Goal: Task Accomplishment & Management: Complete application form

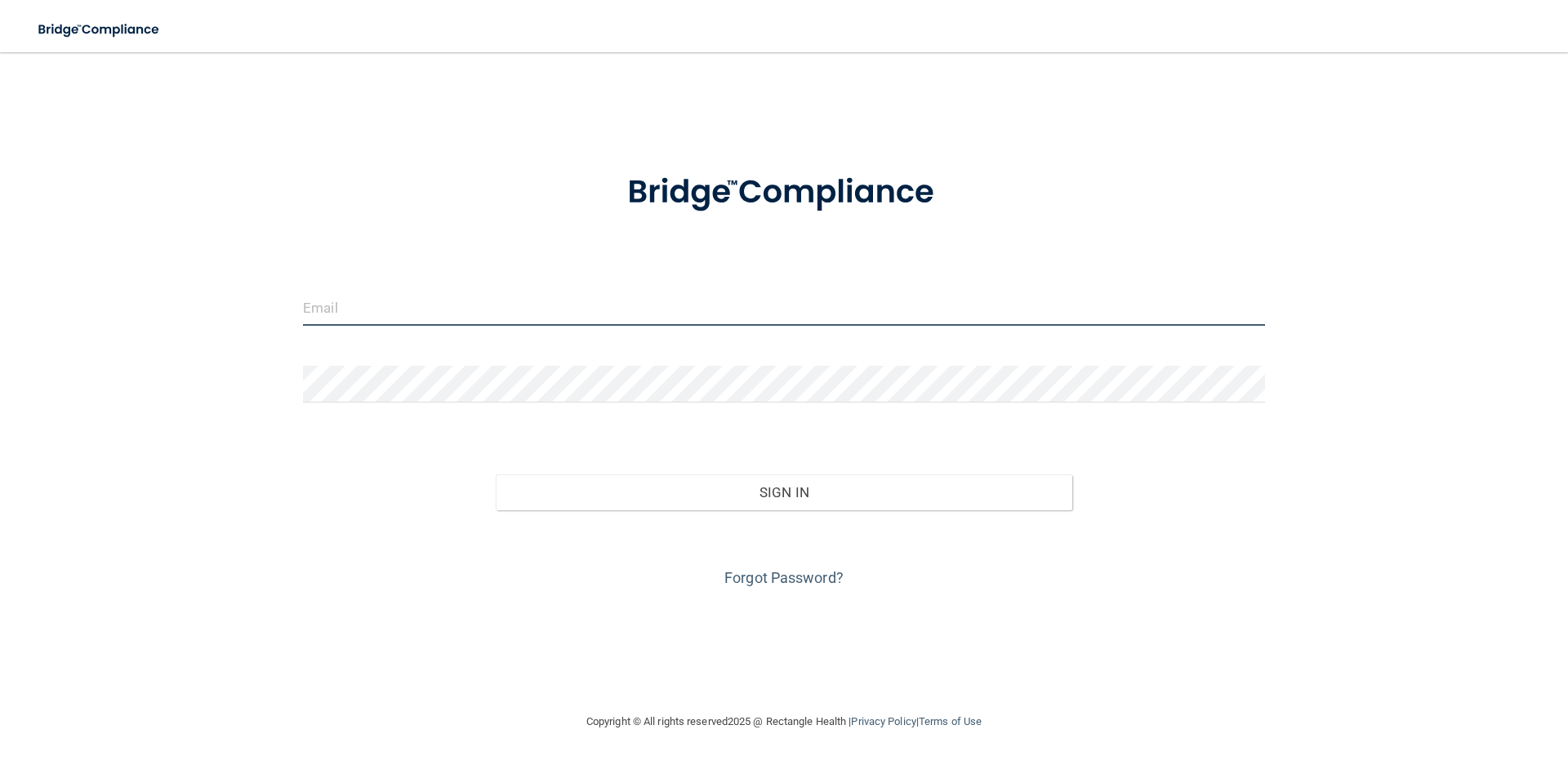
click at [523, 309] on input "email" at bounding box center [783, 307] width 962 height 37
type input "[EMAIL_ADDRESS][DOMAIN_NAME]"
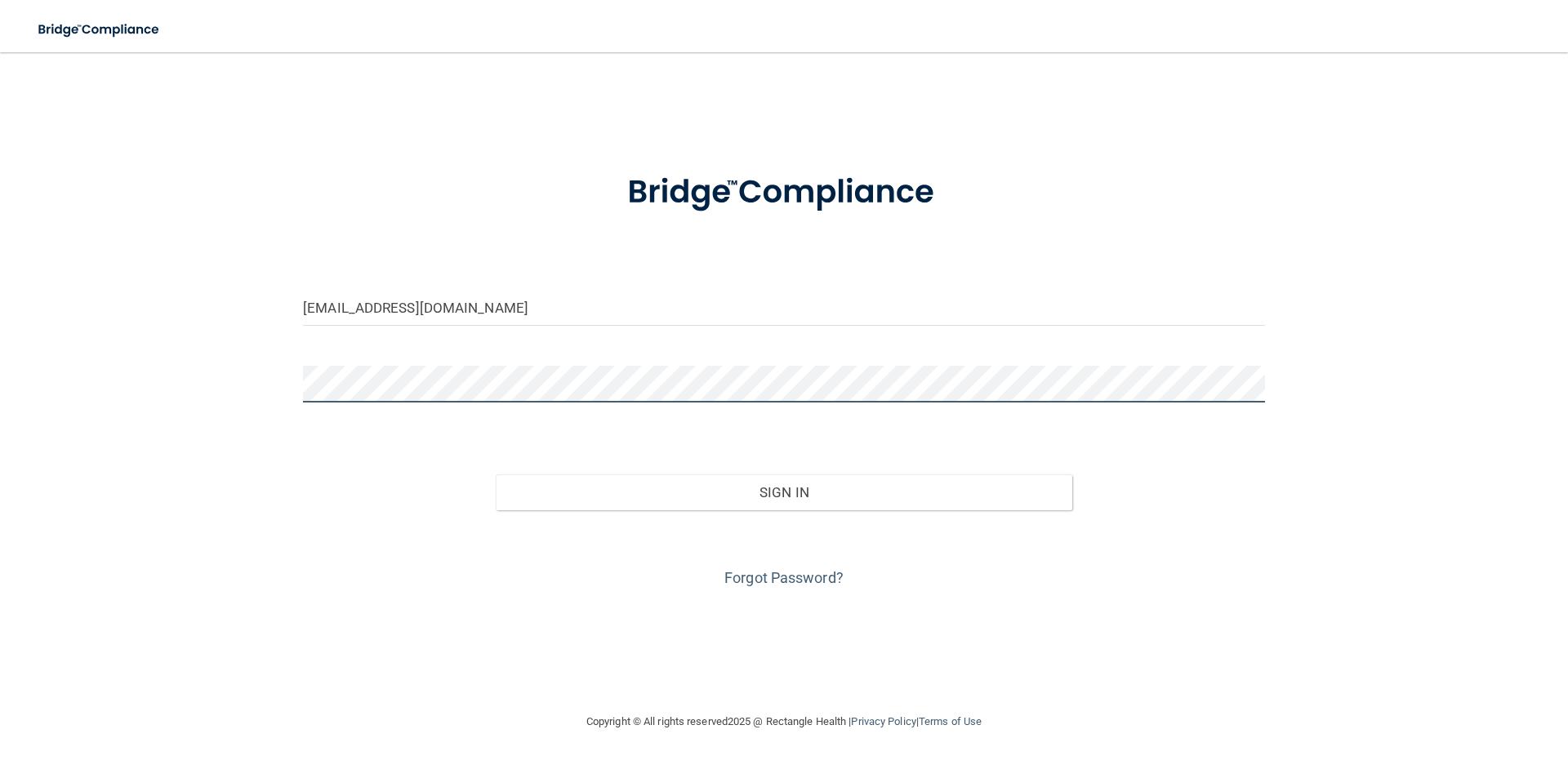
click at [496, 474] on button "Sign In" at bounding box center [785, 492] width 578 height 36
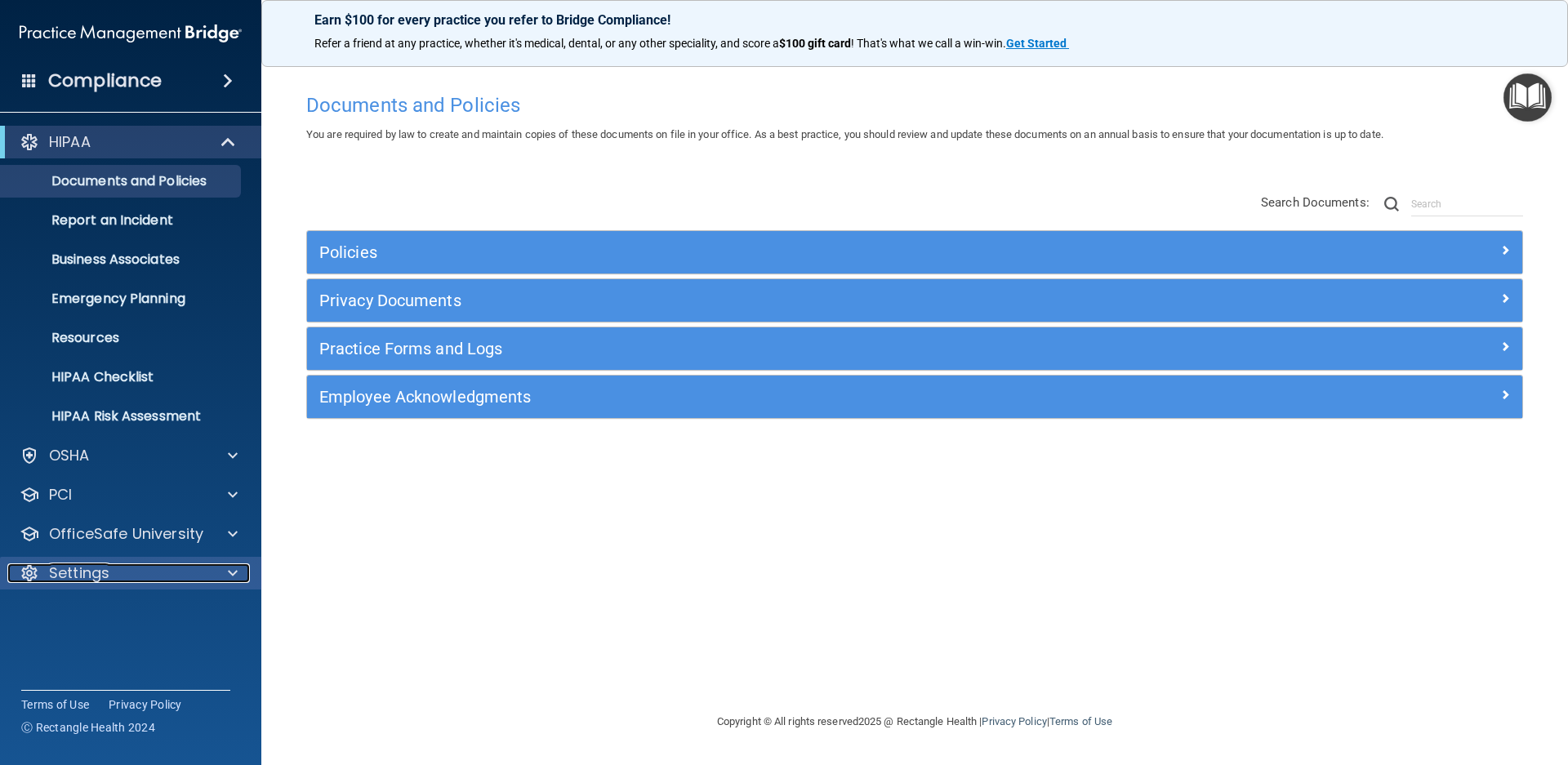
click at [223, 573] on div at bounding box center [230, 573] width 41 height 19
click at [116, 621] on p "My Account" at bounding box center [122, 613] width 223 height 17
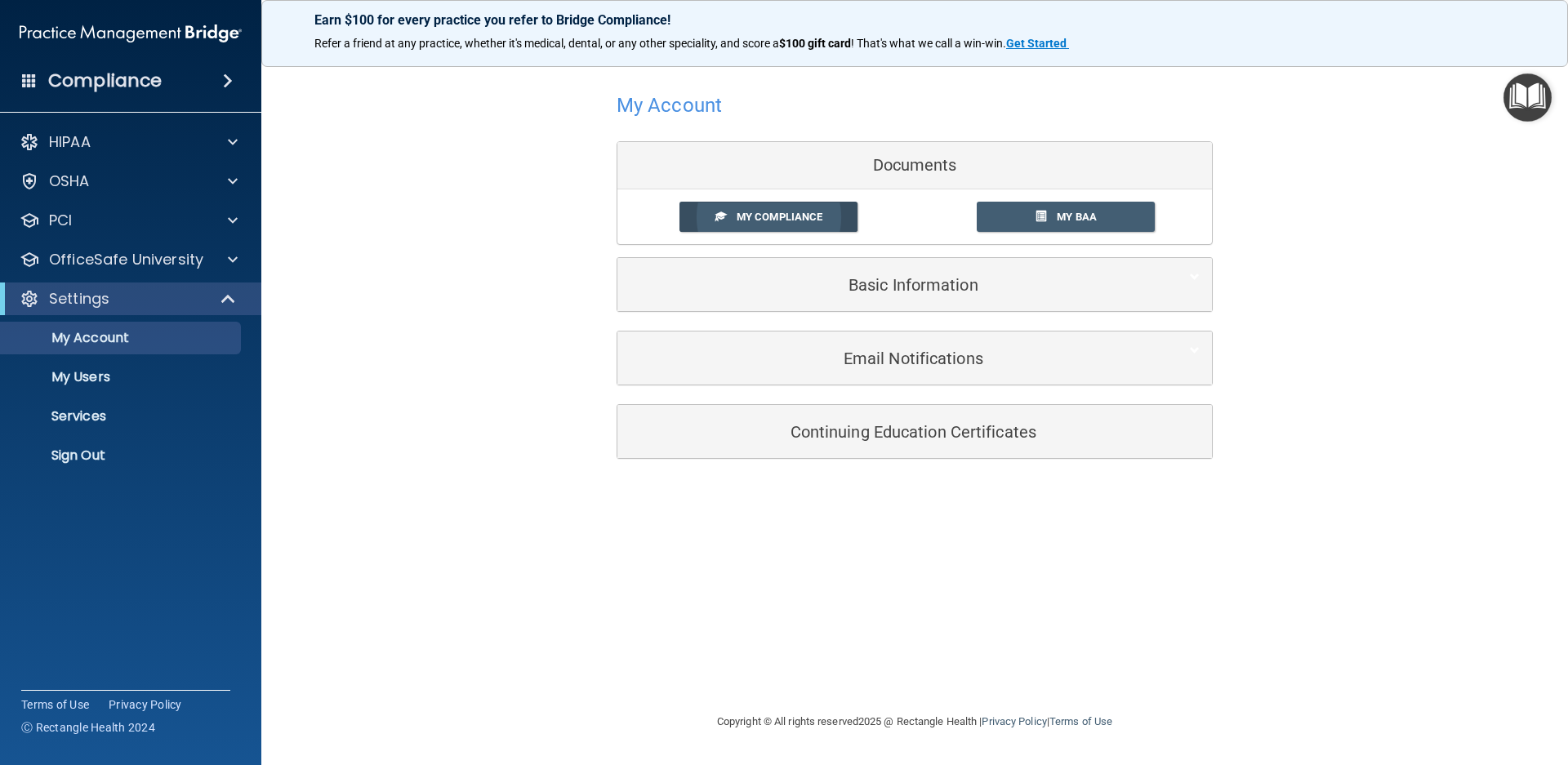
click at [768, 208] on link "My Compliance" at bounding box center [768, 216] width 179 height 30
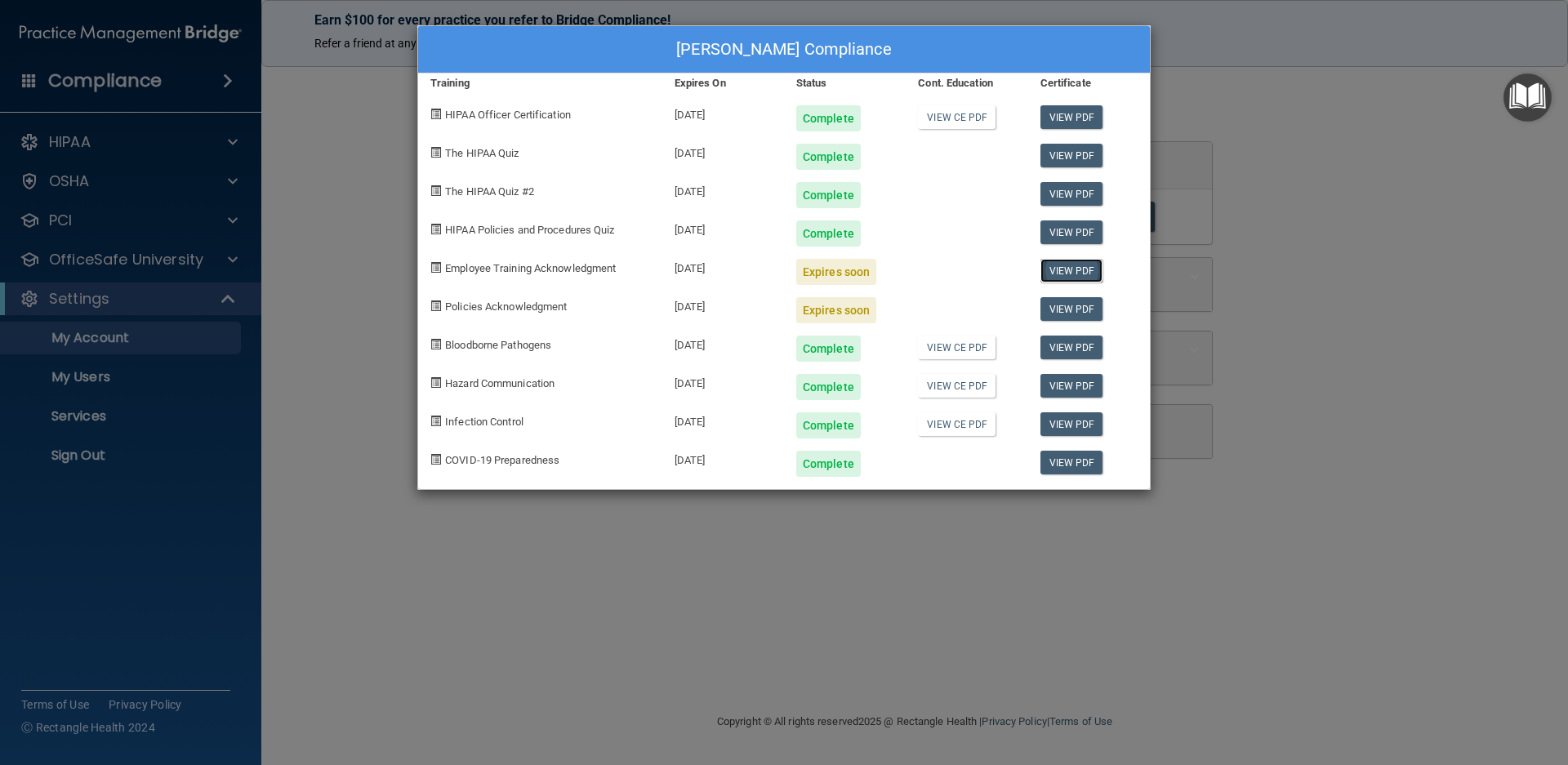
click at [1060, 269] on link "View PDF" at bounding box center [1072, 271] width 63 height 24
click at [1353, 294] on div "Colleen Evans's Compliance Training Expires On Status Cont. Education Certifica…" at bounding box center [784, 382] width 1568 height 765
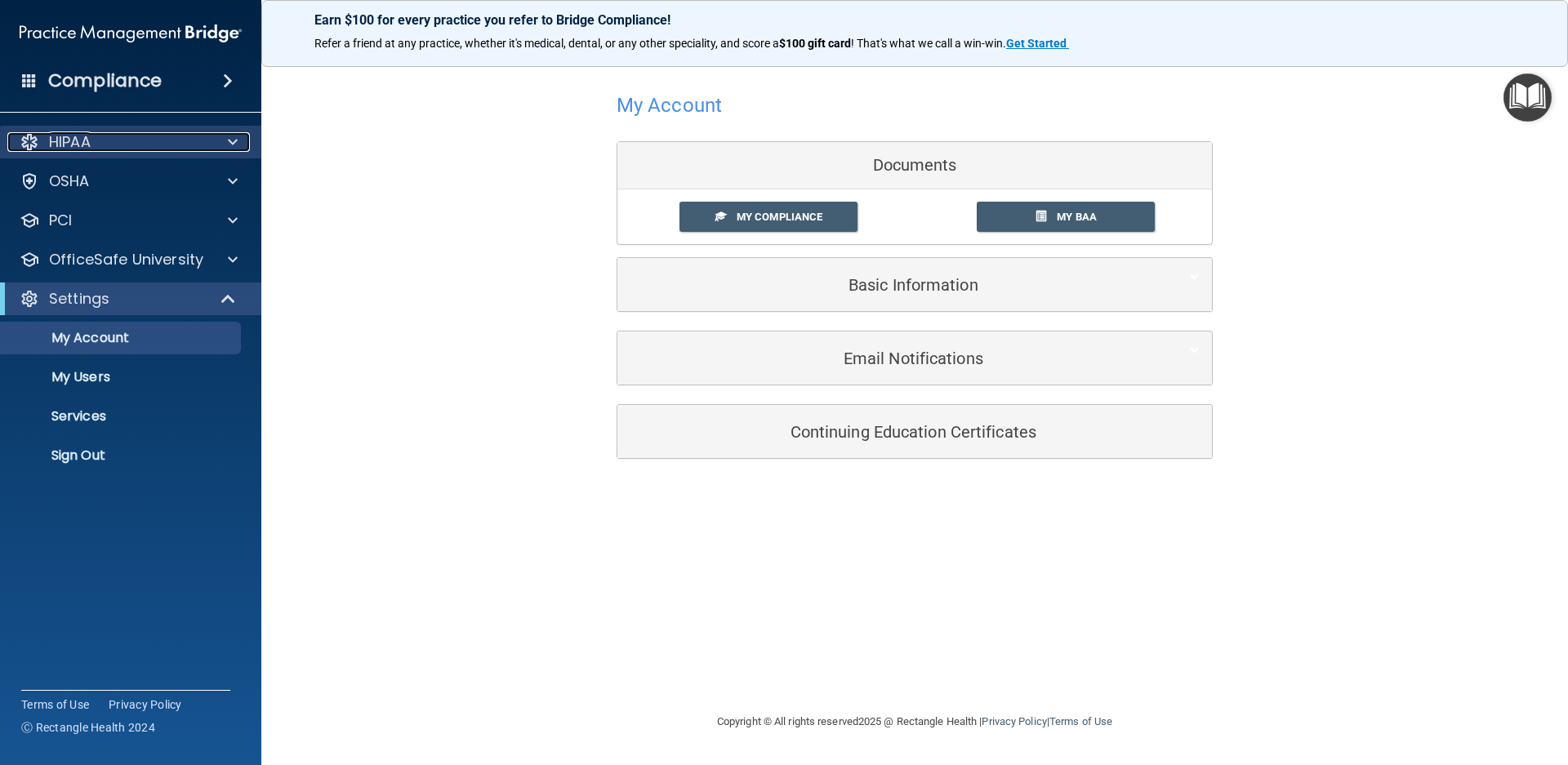
click at [241, 137] on div at bounding box center [230, 141] width 41 height 19
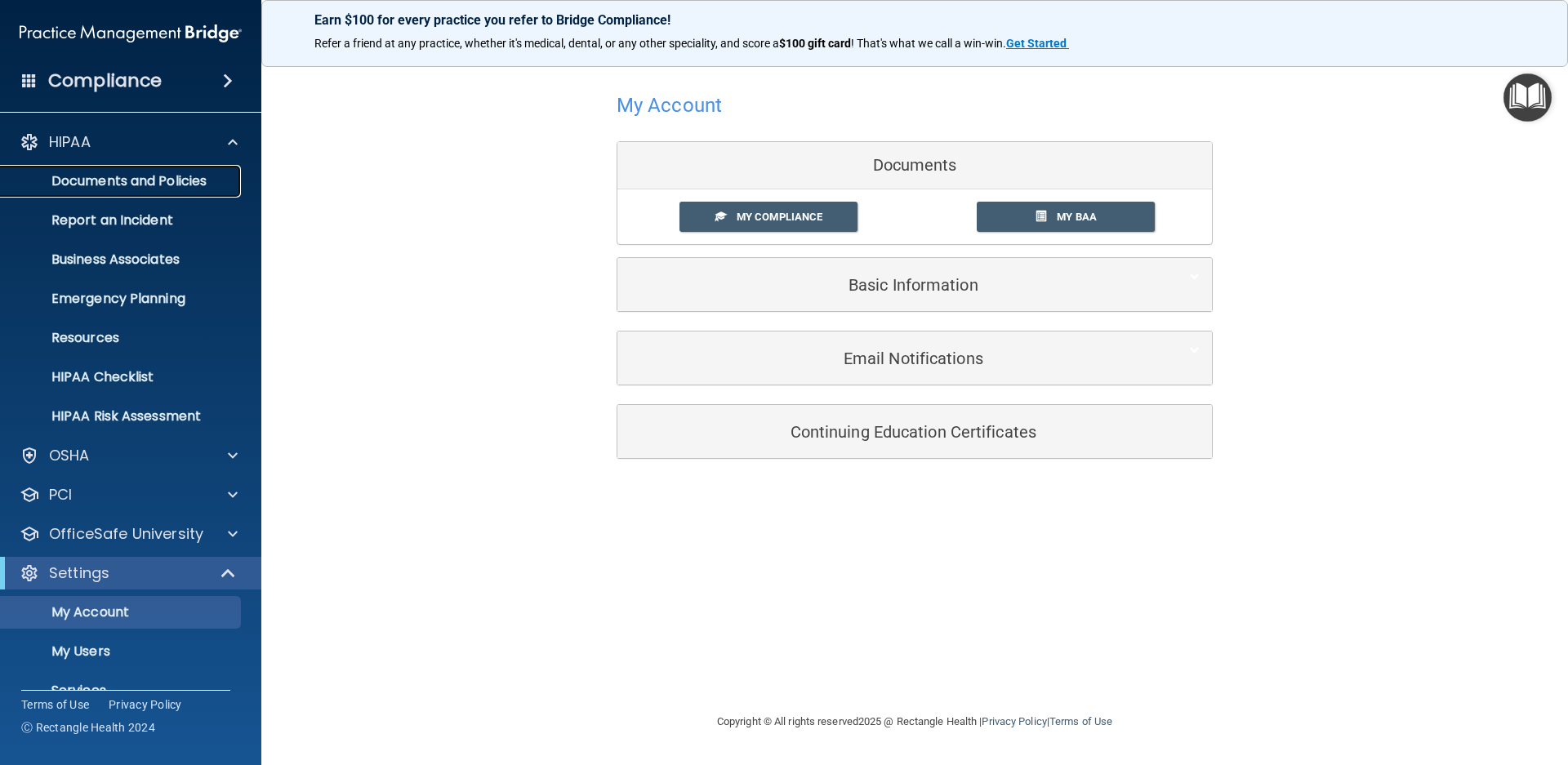
click at [189, 185] on p "Documents and Policies" at bounding box center [122, 182] width 223 height 17
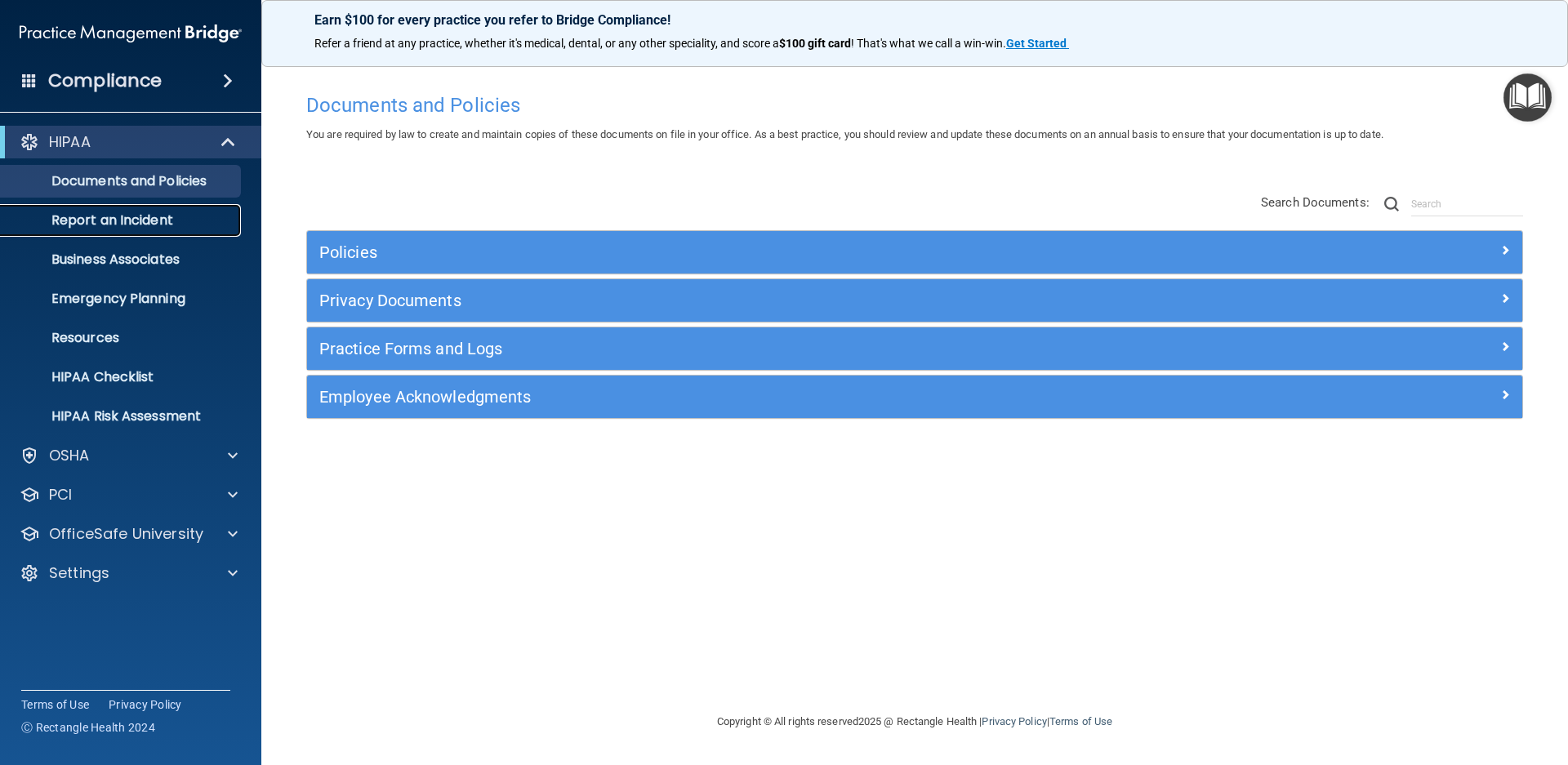
click at [177, 223] on p "Report an Incident" at bounding box center [122, 221] width 223 height 17
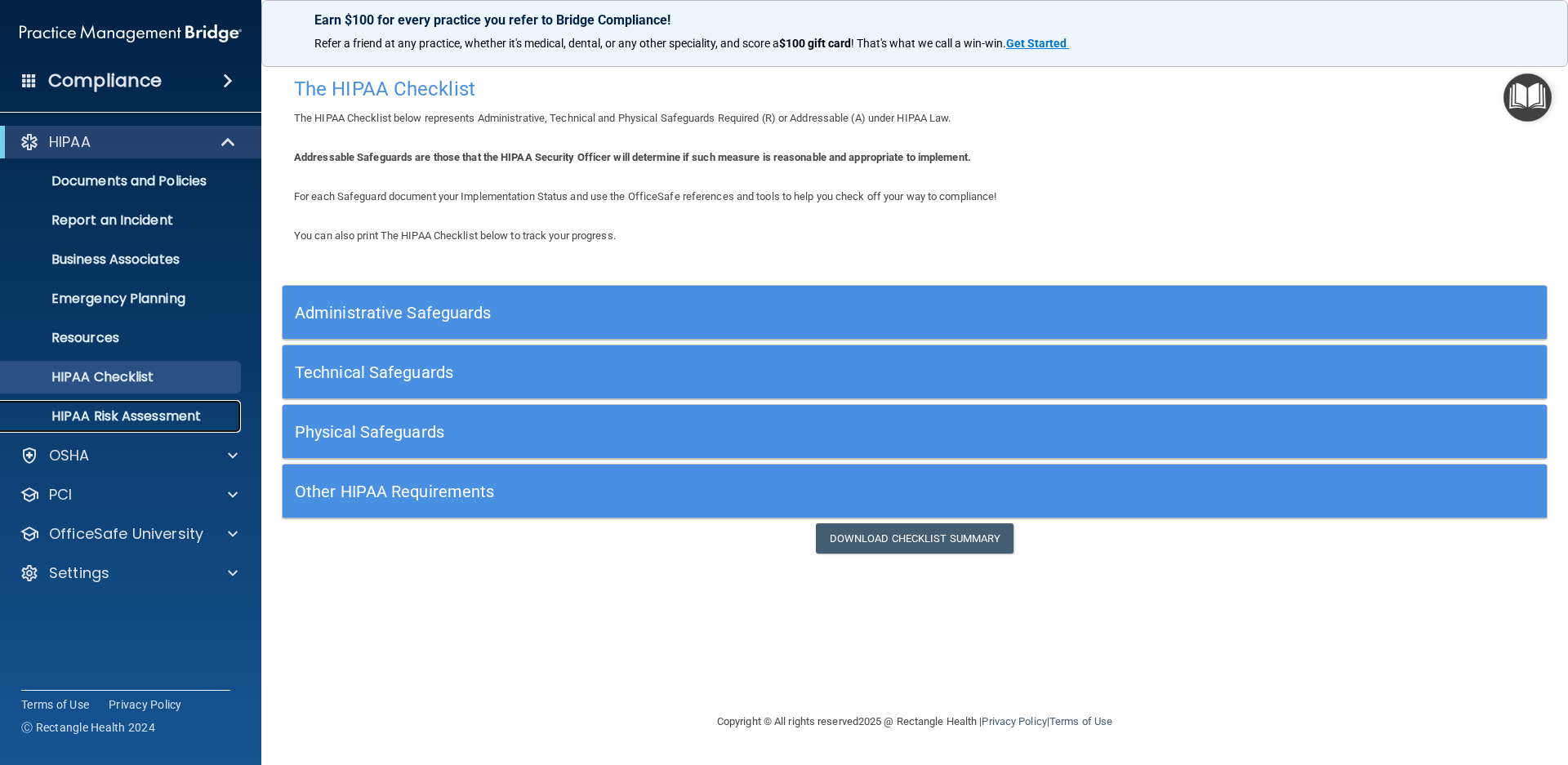
click at [126, 420] on p "HIPAA Risk Assessment" at bounding box center [122, 416] width 223 height 17
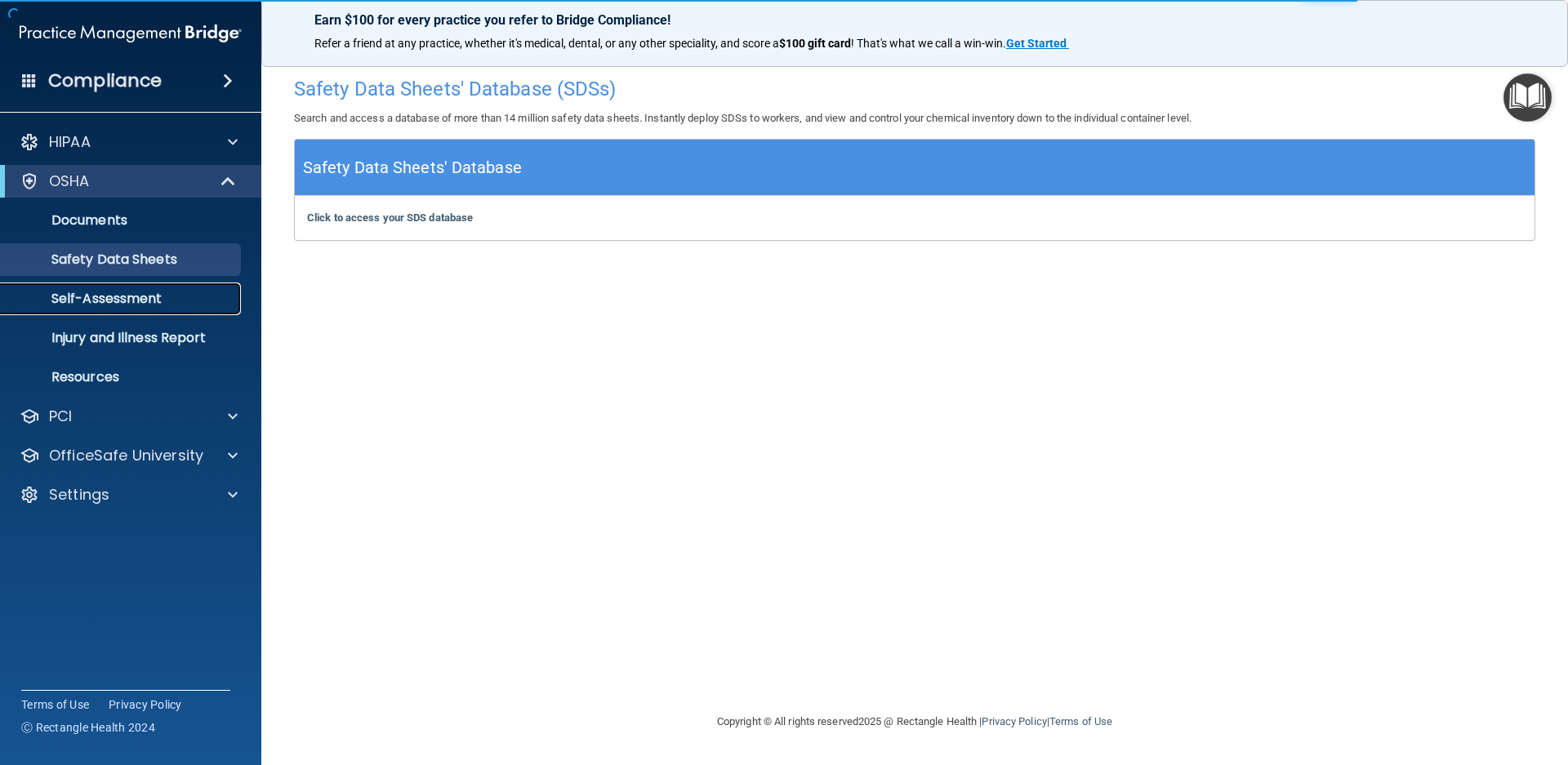
click at [136, 297] on p "Self-Assessment" at bounding box center [122, 299] width 223 height 17
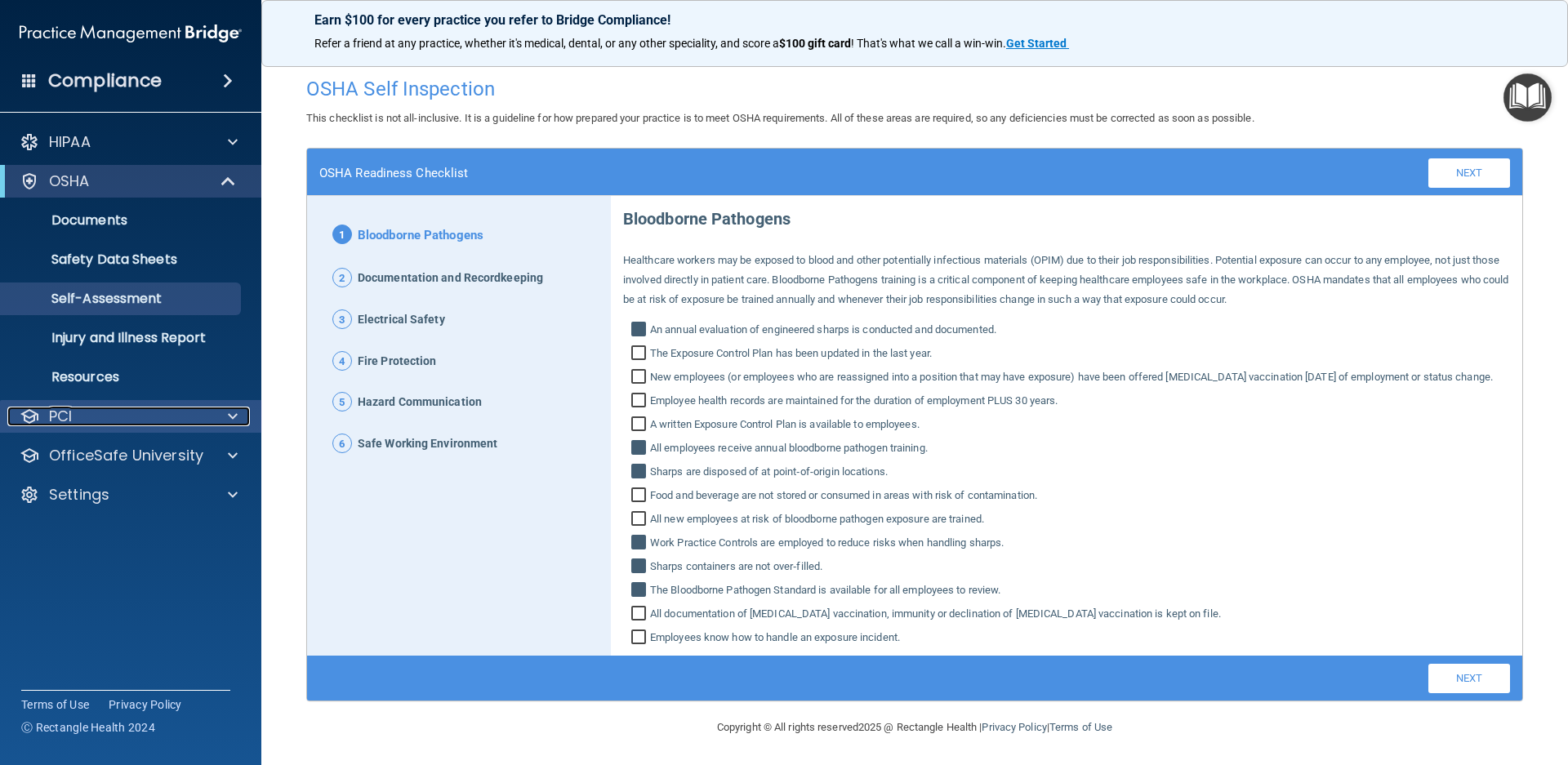
click at [95, 415] on div "PCI" at bounding box center [108, 416] width 203 height 19
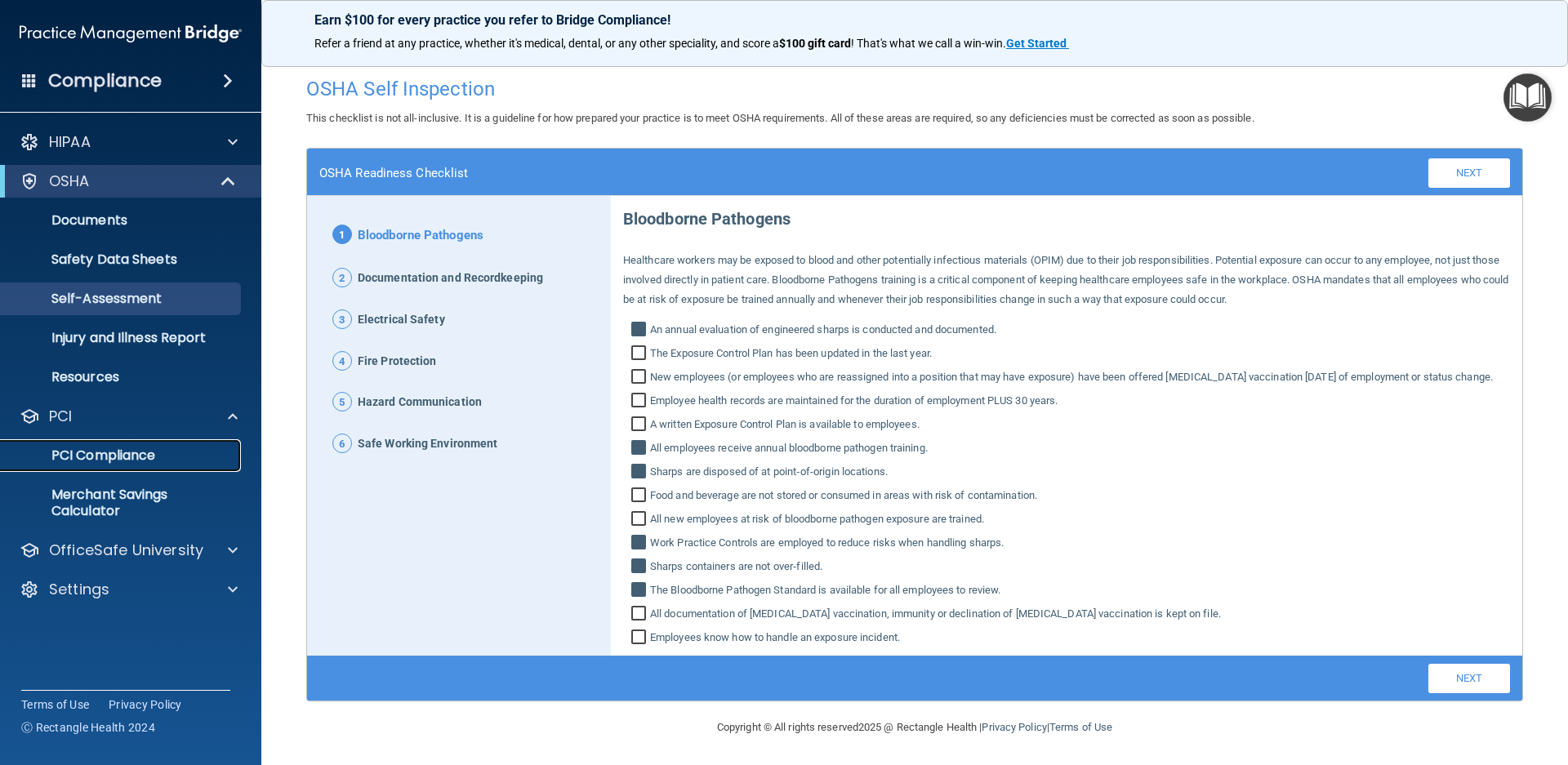
click at [136, 460] on p "PCI Compliance" at bounding box center [122, 456] width 223 height 17
click at [184, 555] on p "OfficeSafe University" at bounding box center [126, 550] width 154 height 19
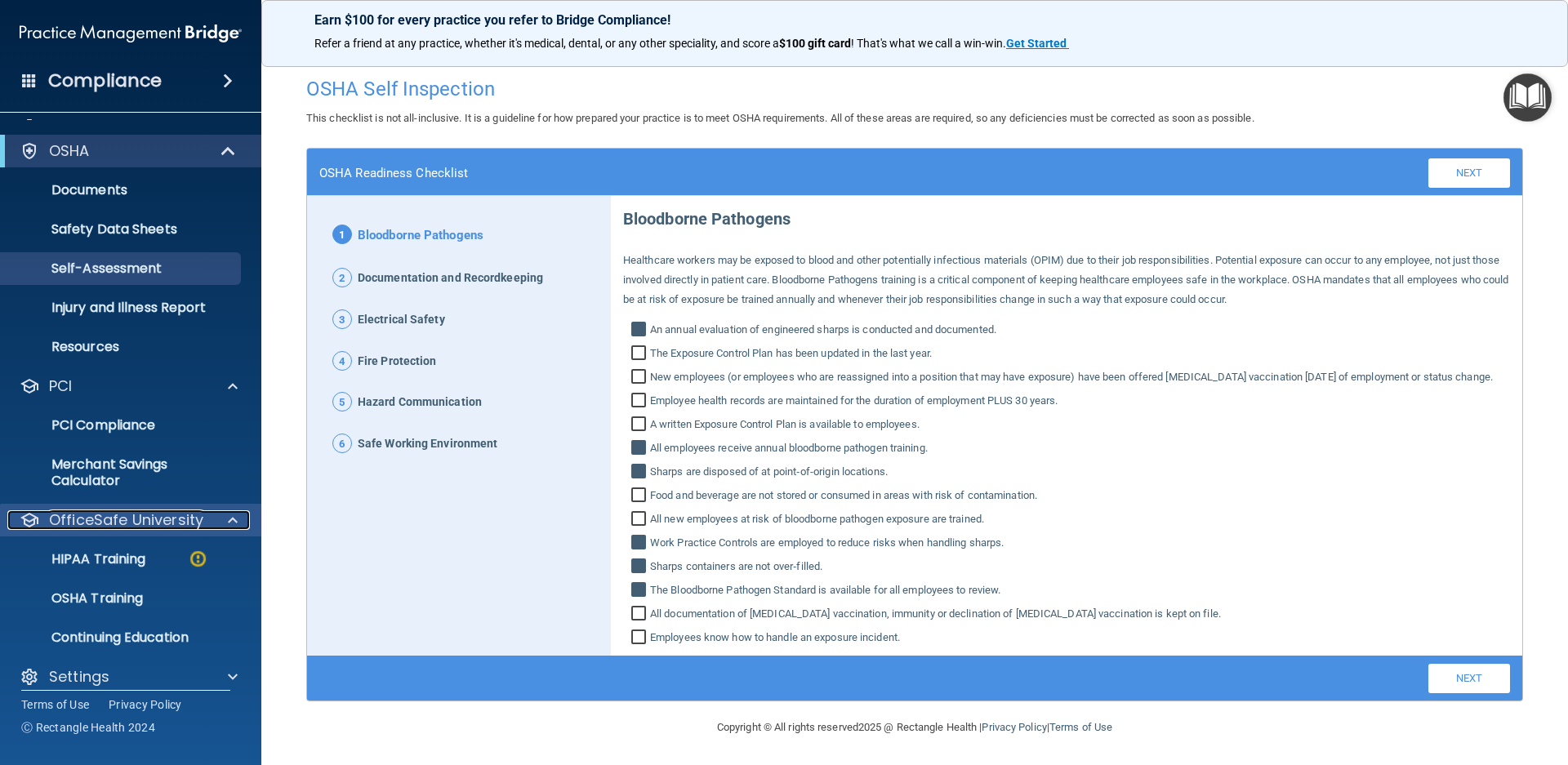
scroll to position [47, 0]
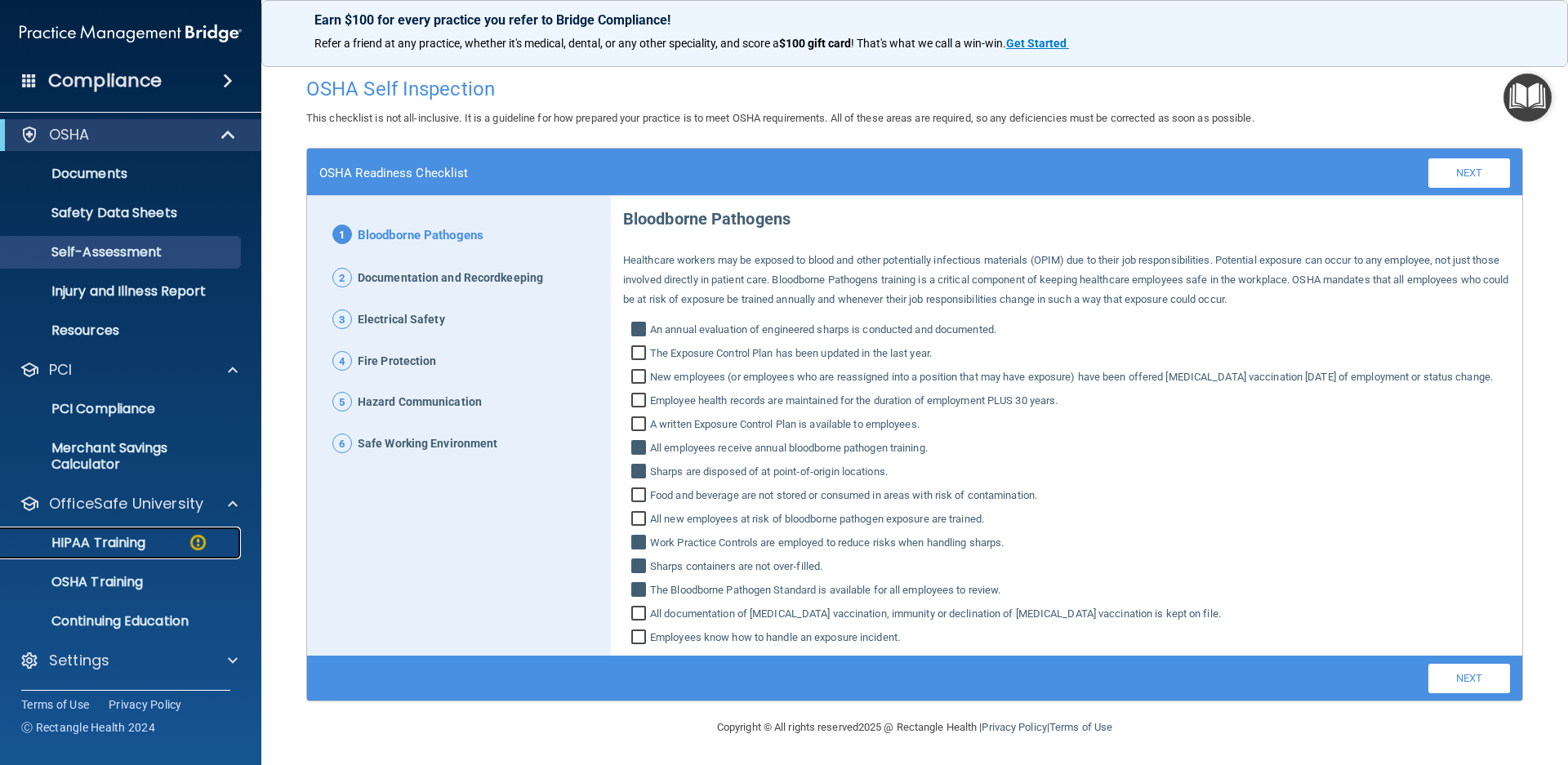
click at [146, 546] on p "HIPAA Training" at bounding box center [78, 543] width 135 height 17
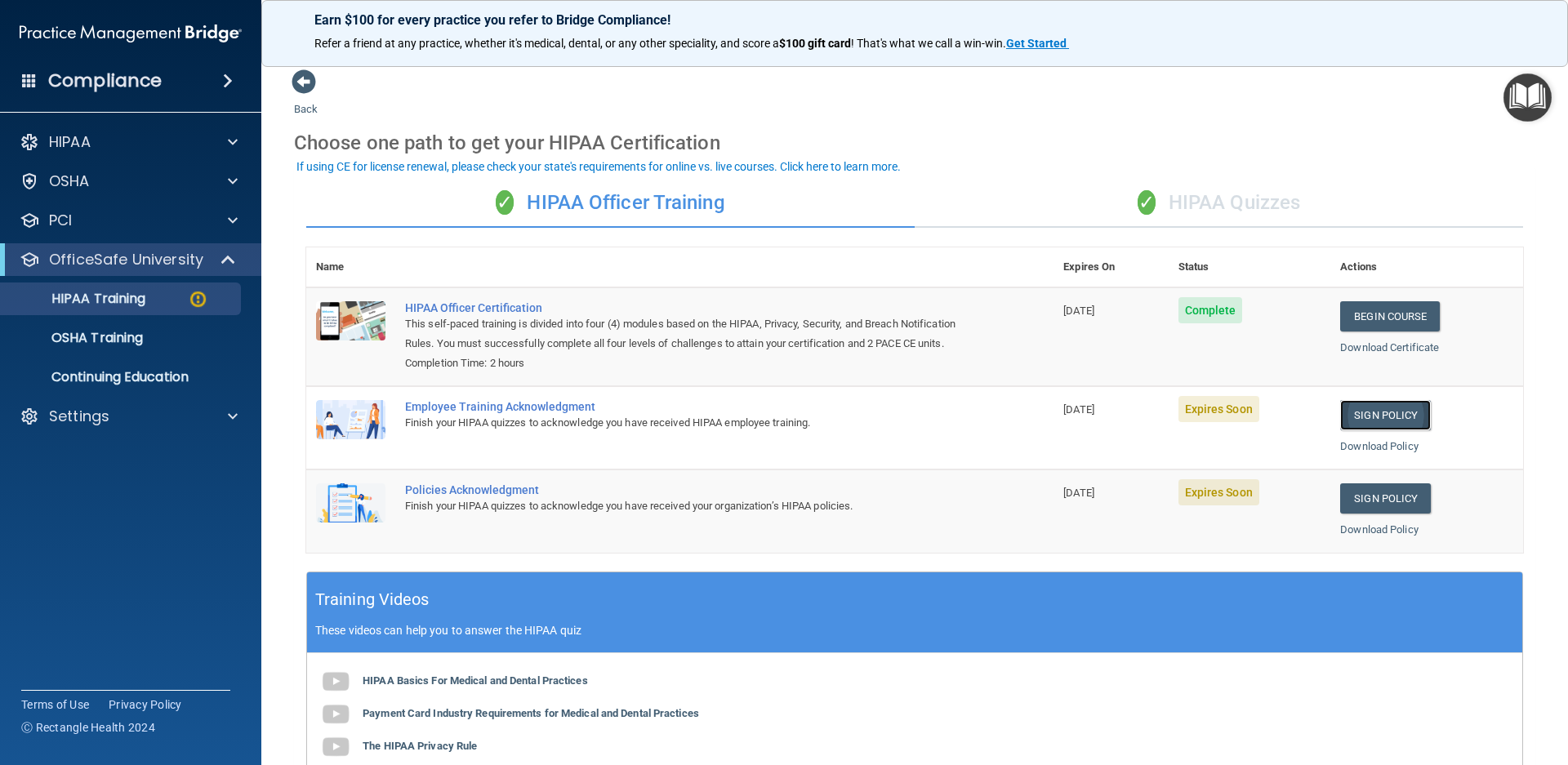
click at [1384, 416] on link "Sign Policy" at bounding box center [1385, 415] width 91 height 30
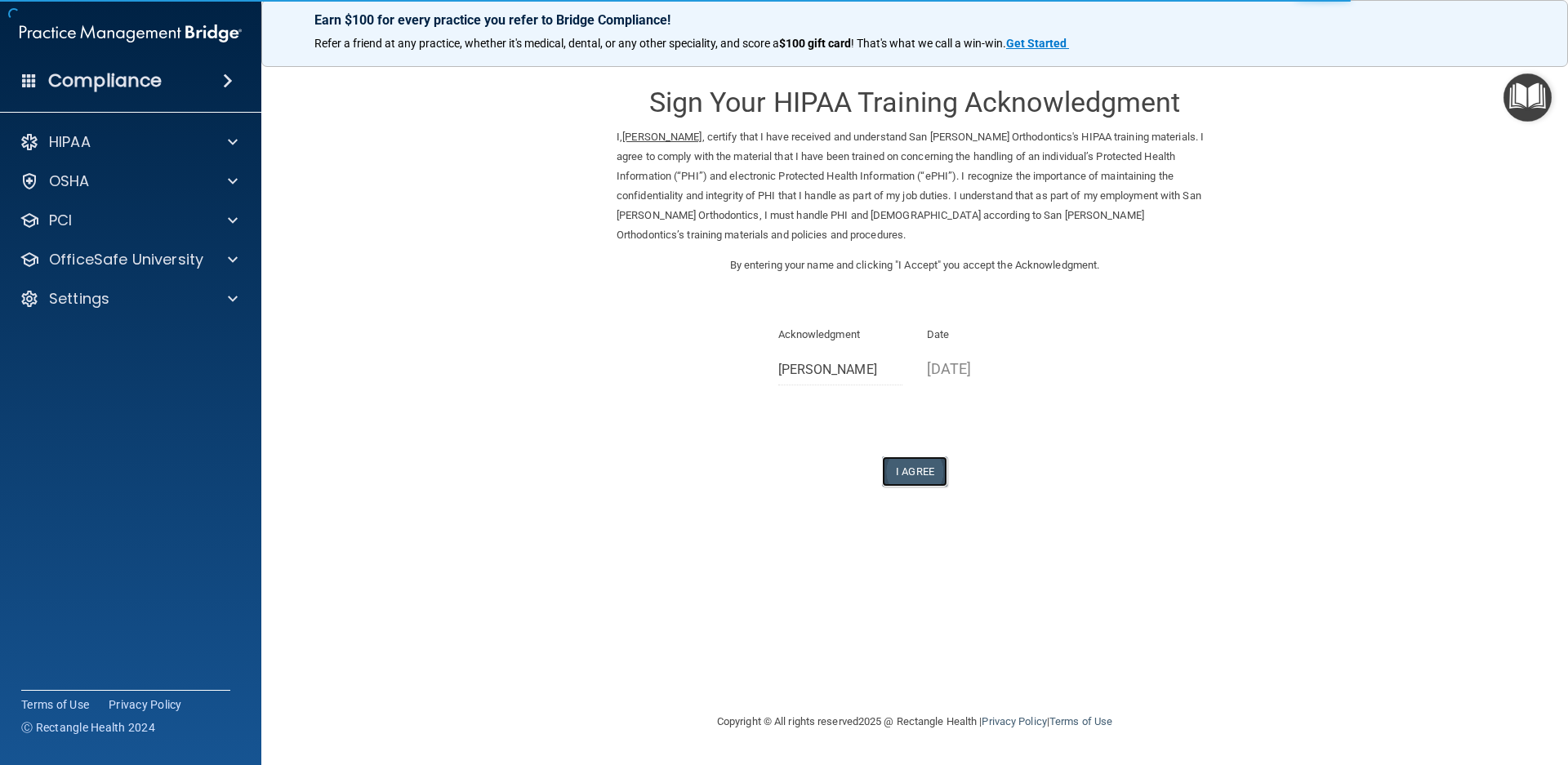
click at [914, 457] on button "I Agree" at bounding box center [914, 471] width 65 height 30
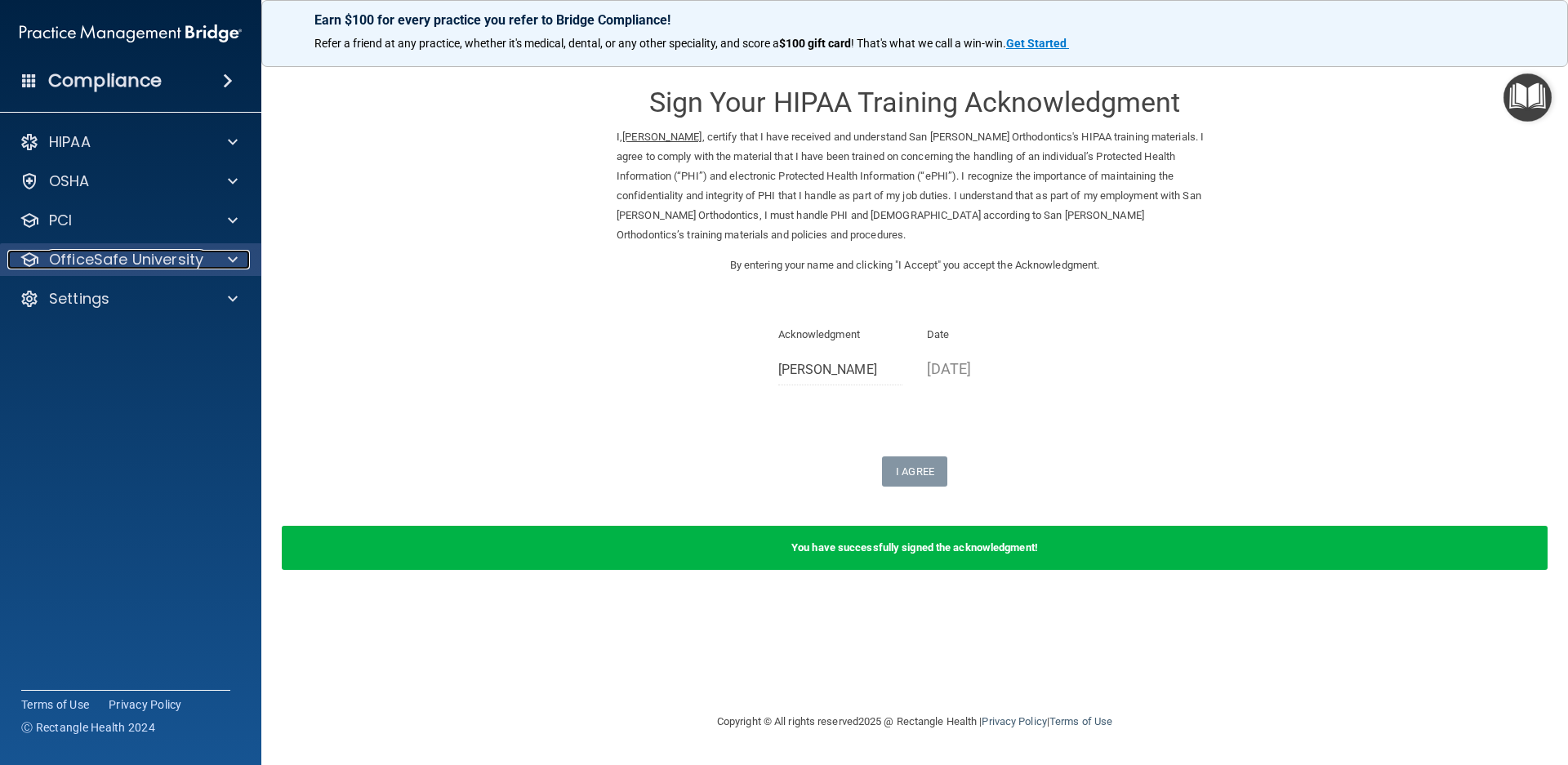
click at [163, 259] on p "OfficeSafe University" at bounding box center [126, 260] width 154 height 19
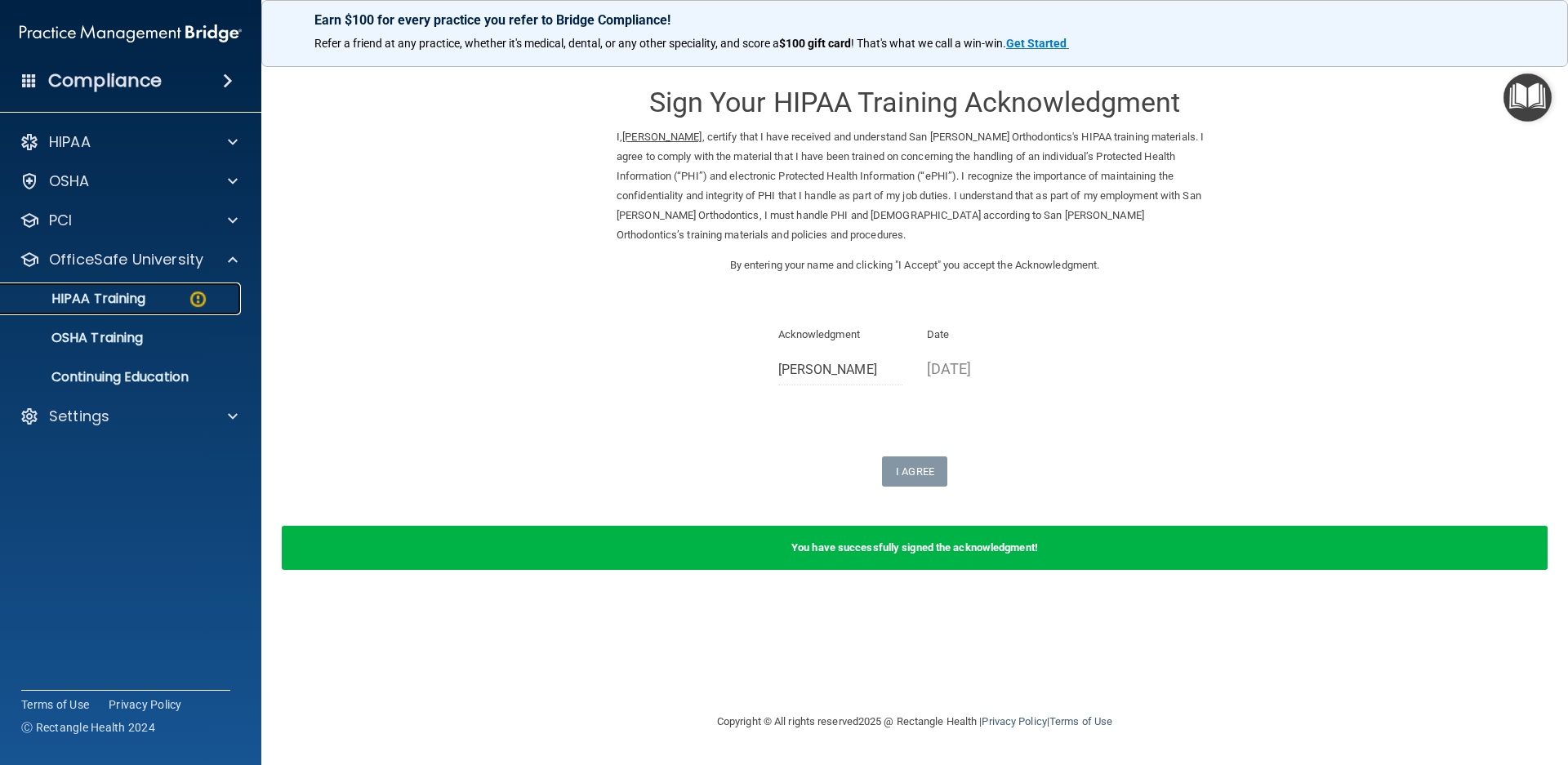
click at [158, 291] on div "HIPAA Training" at bounding box center [122, 299] width 223 height 17
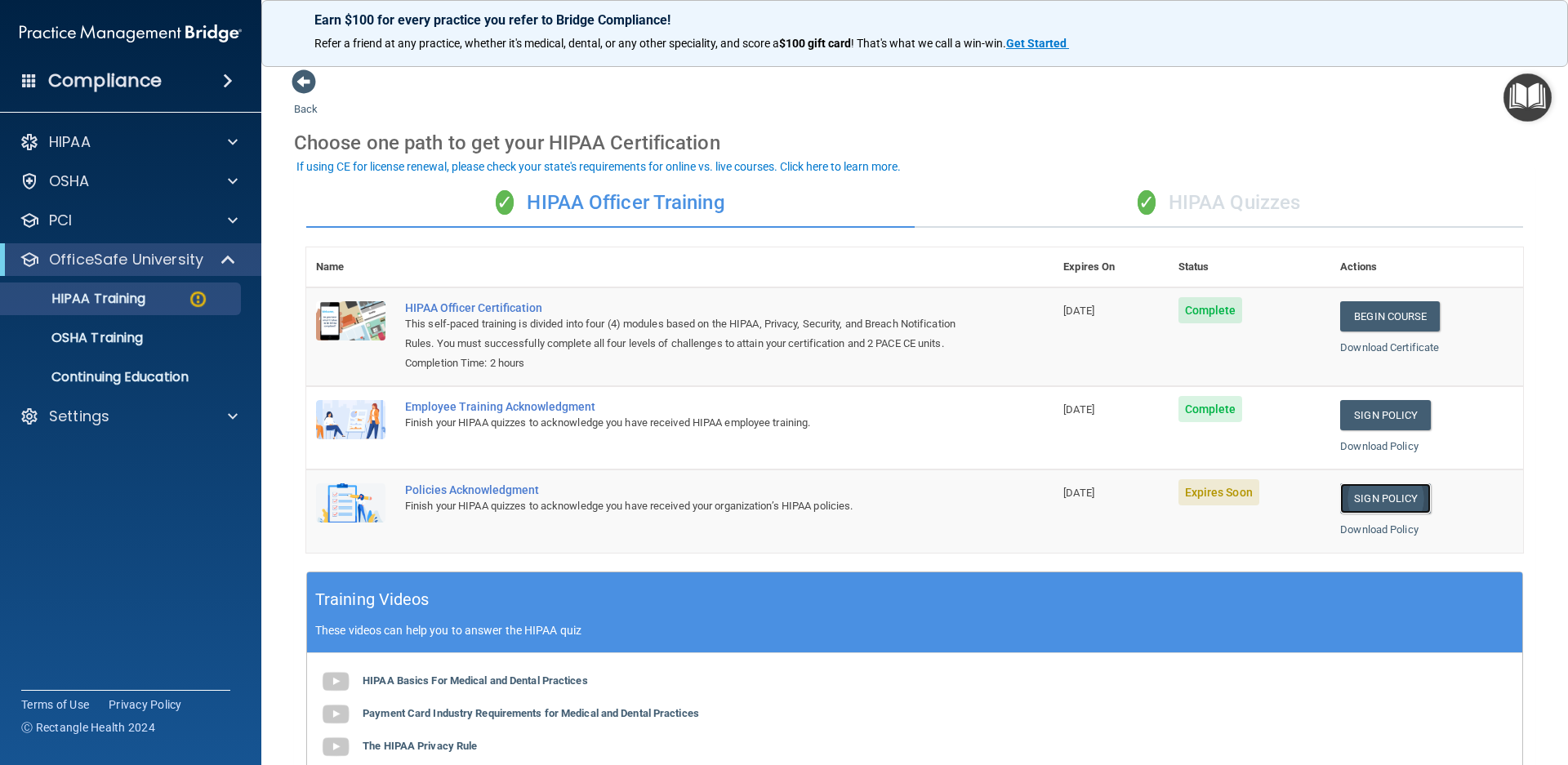
click at [1369, 495] on link "Sign Policy" at bounding box center [1385, 498] width 91 height 30
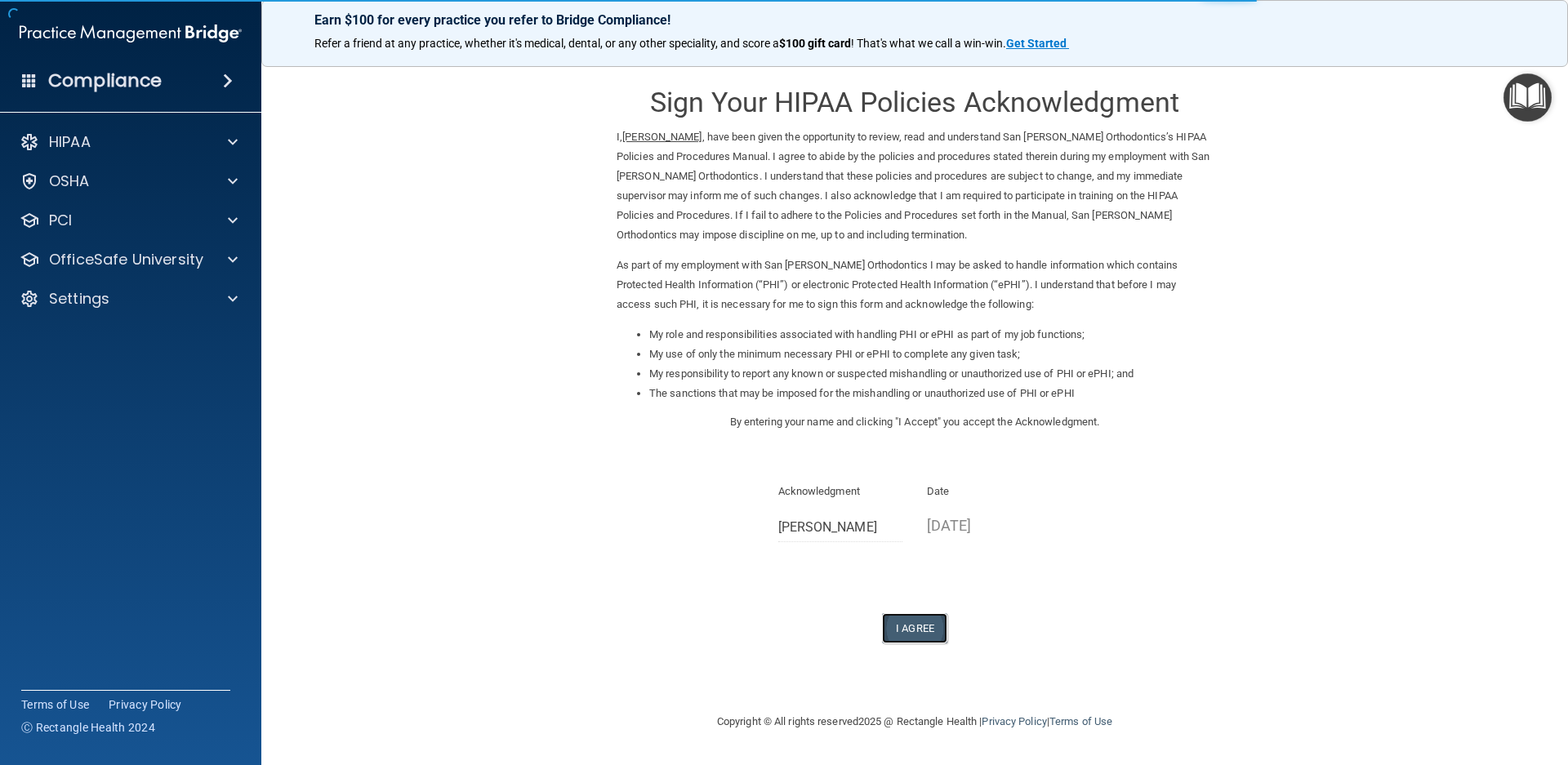
click at [917, 630] on button "I Agree" at bounding box center [914, 628] width 65 height 30
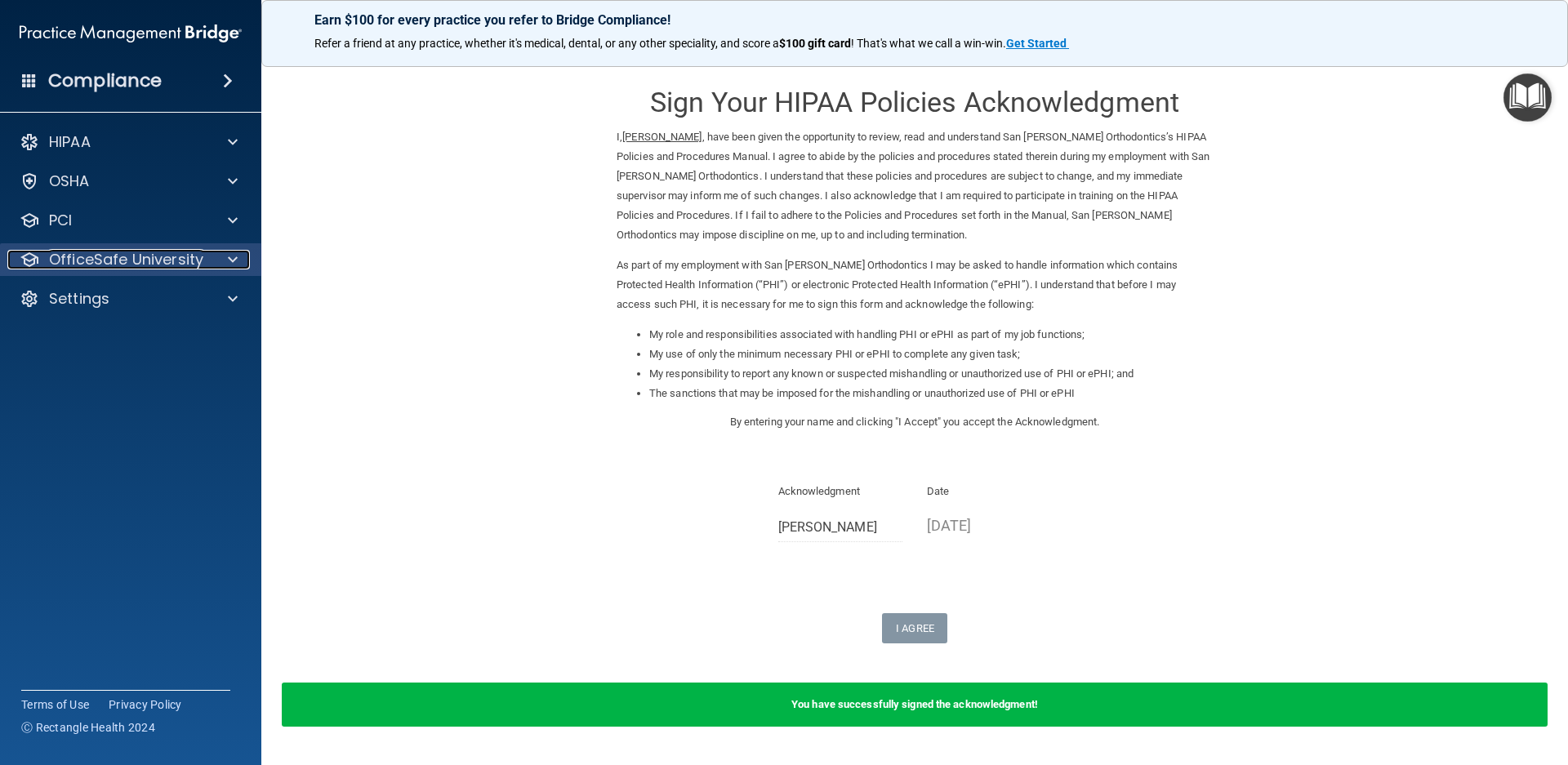
click at [149, 261] on p "OfficeSafe University" at bounding box center [126, 260] width 154 height 19
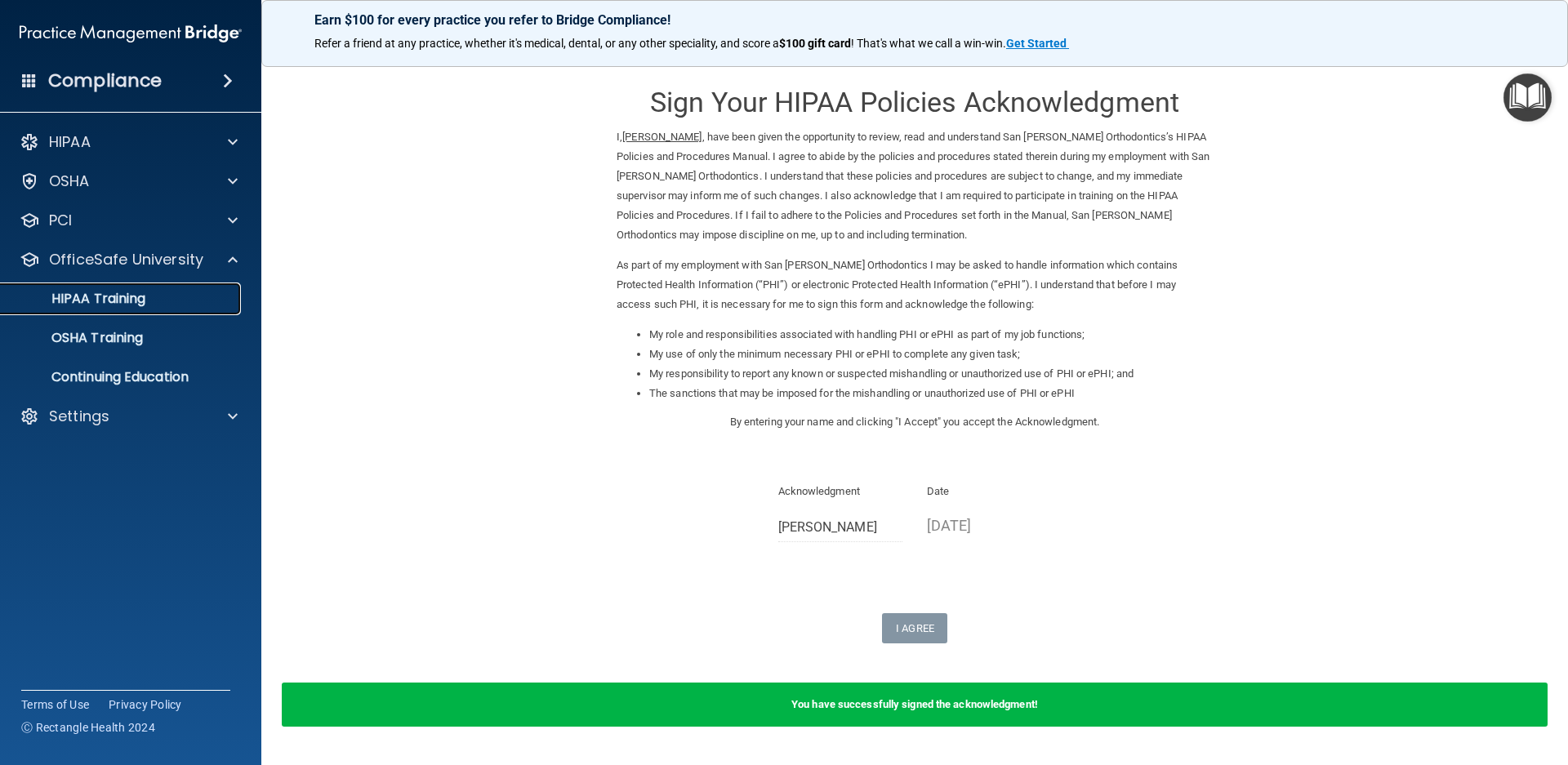
click at [148, 299] on div "HIPAA Training" at bounding box center [122, 299] width 223 height 17
